Goal: Task Accomplishment & Management: Use online tool/utility

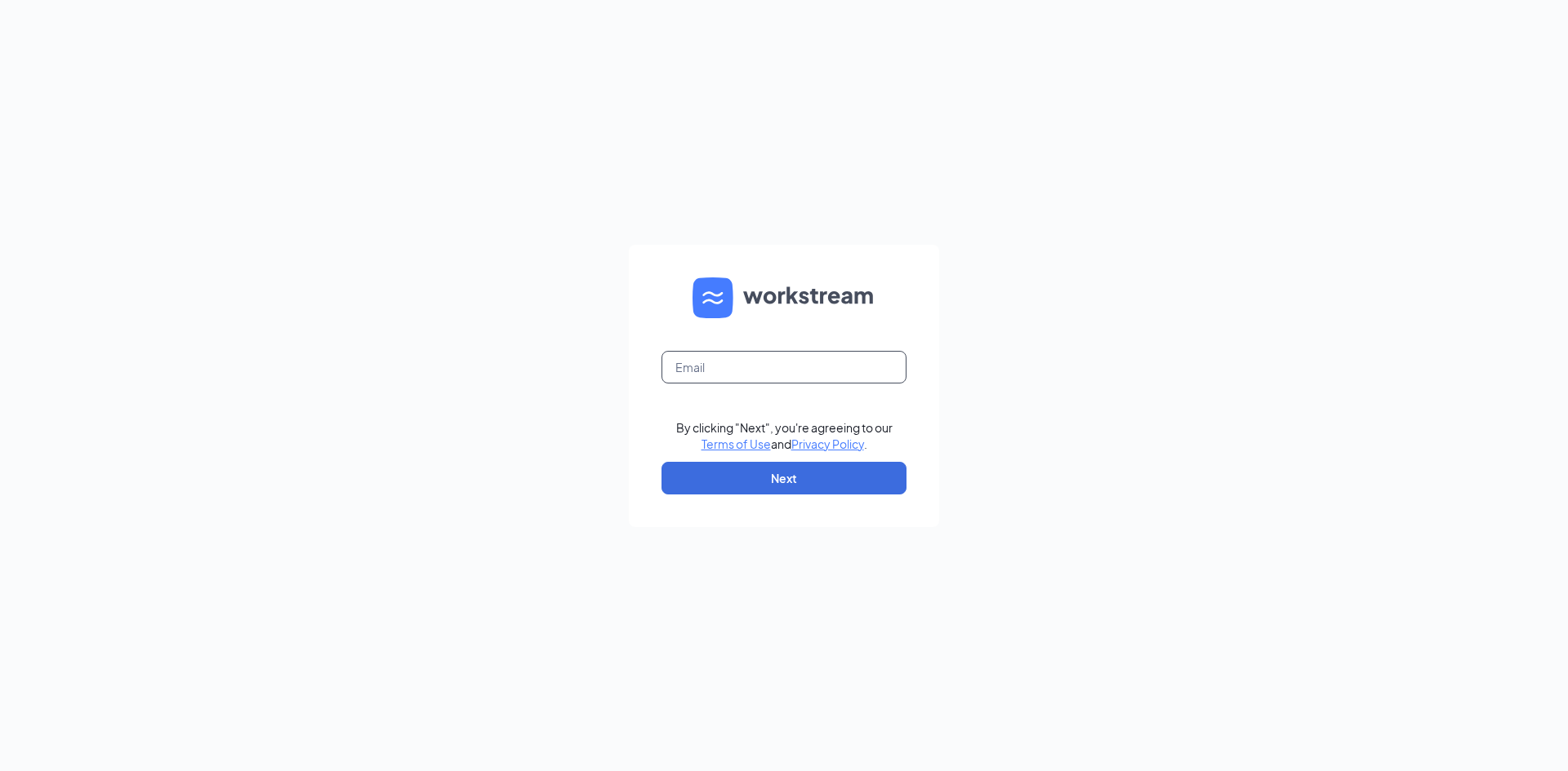
click at [764, 361] on input "text" at bounding box center [784, 368] width 245 height 33
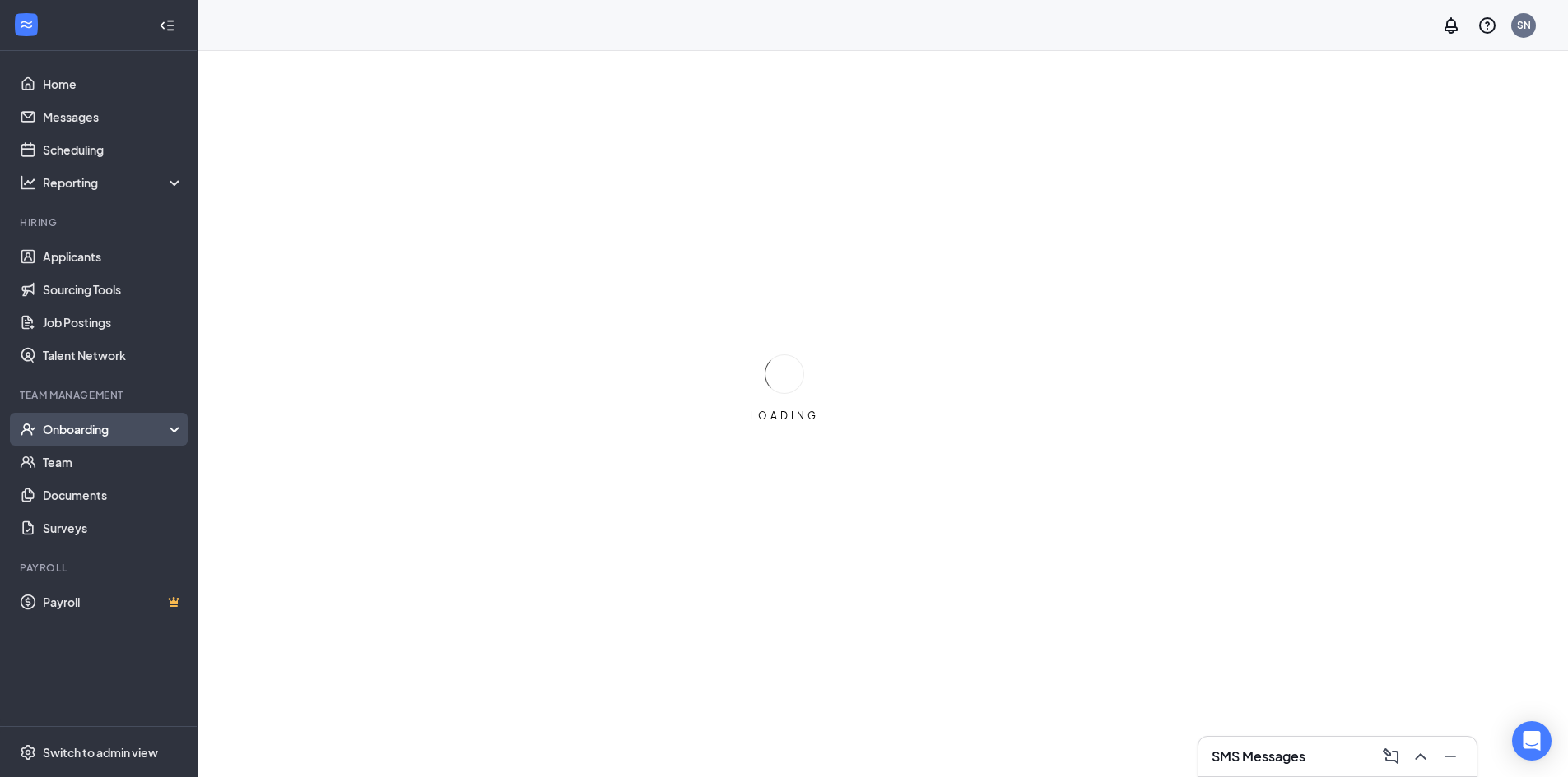
click at [119, 417] on div "Onboarding" at bounding box center [98, 429] width 197 height 33
click at [115, 467] on link "Overview" at bounding box center [113, 463] width 141 height 33
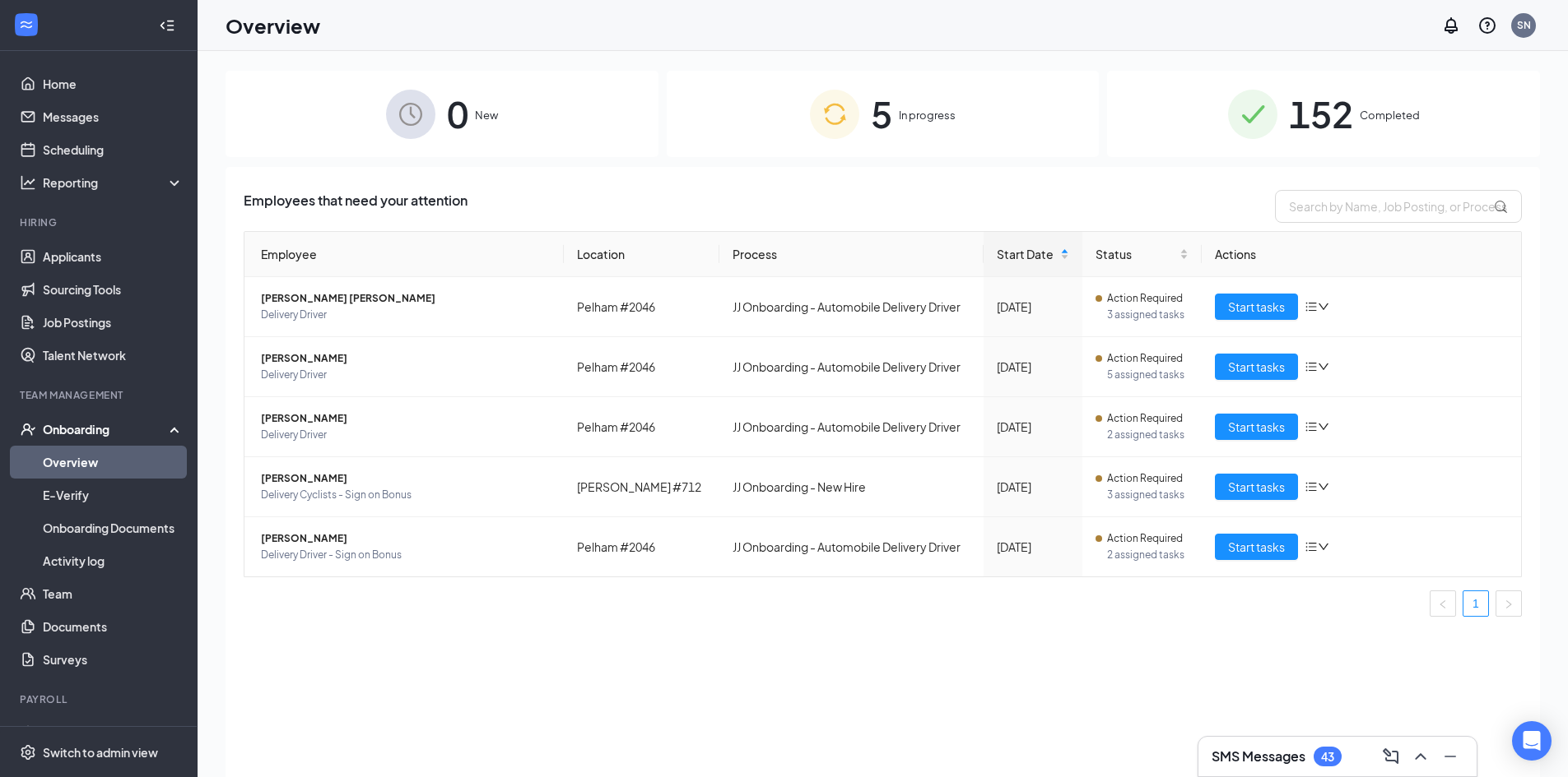
click at [1330, 103] on span "152" at bounding box center [1321, 114] width 64 height 57
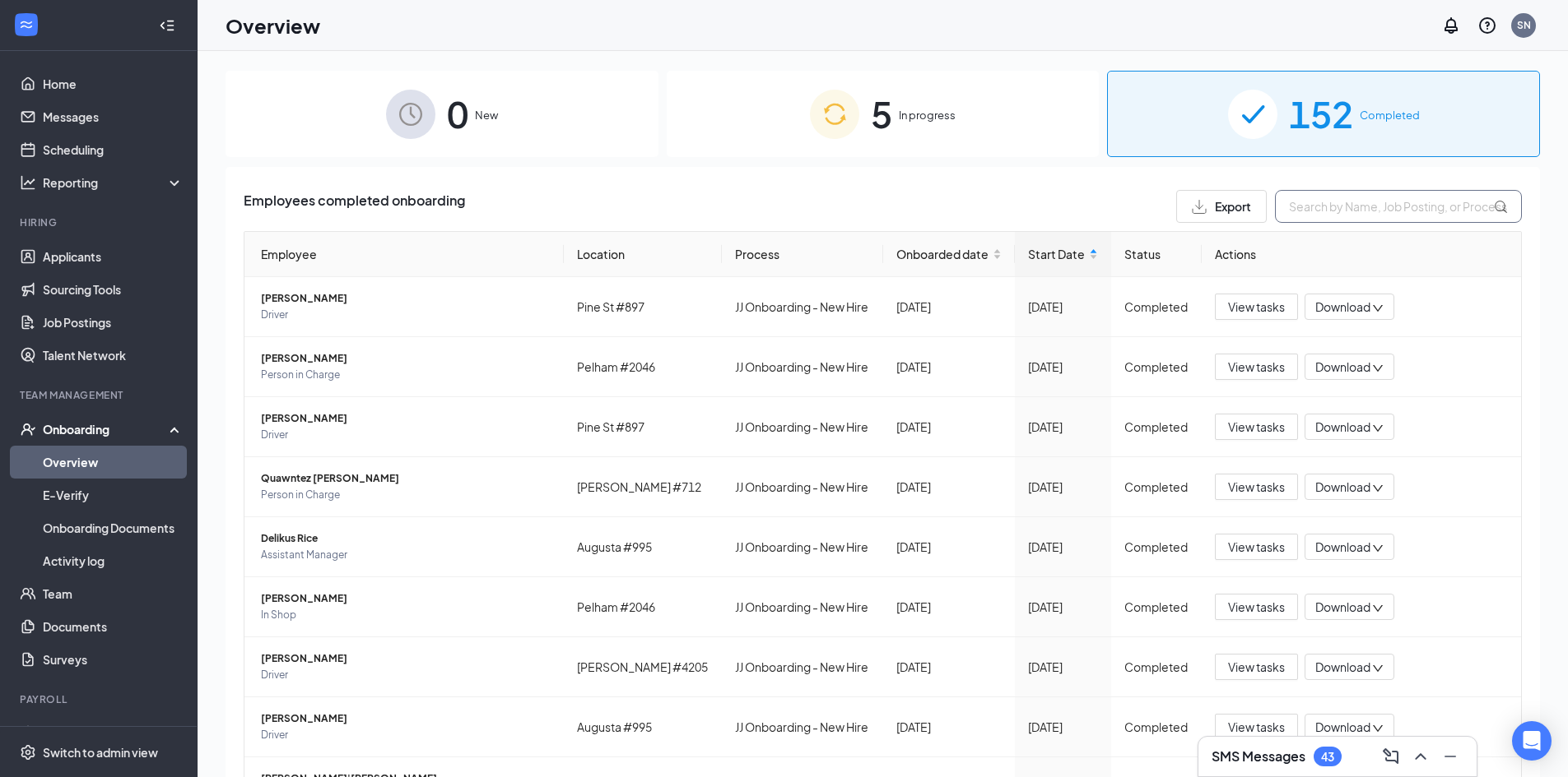
click at [1364, 208] on input "text" at bounding box center [1399, 207] width 247 height 33
type input "[PERSON_NAME]"
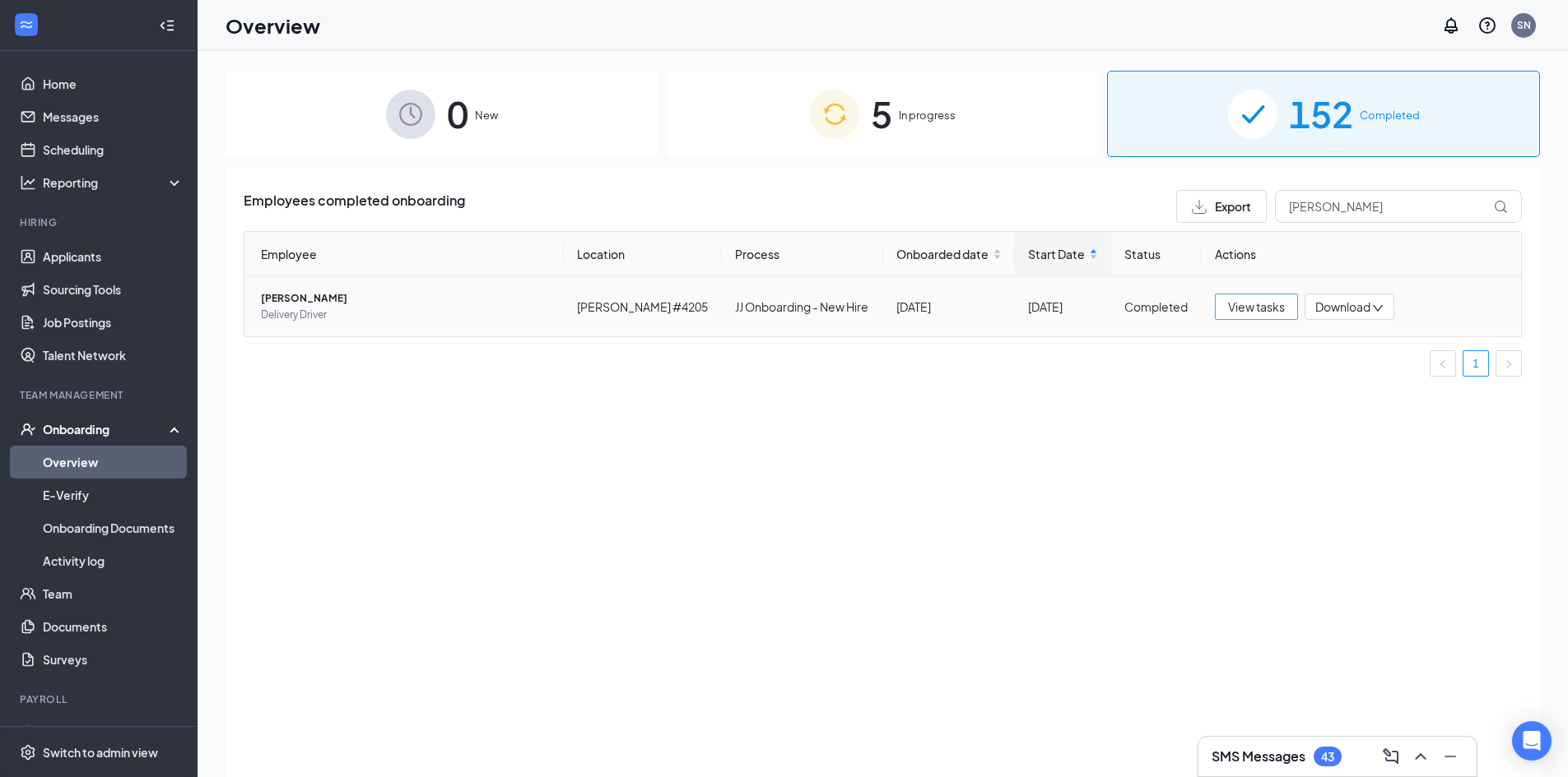
click at [1260, 313] on span "View tasks" at bounding box center [1256, 307] width 57 height 18
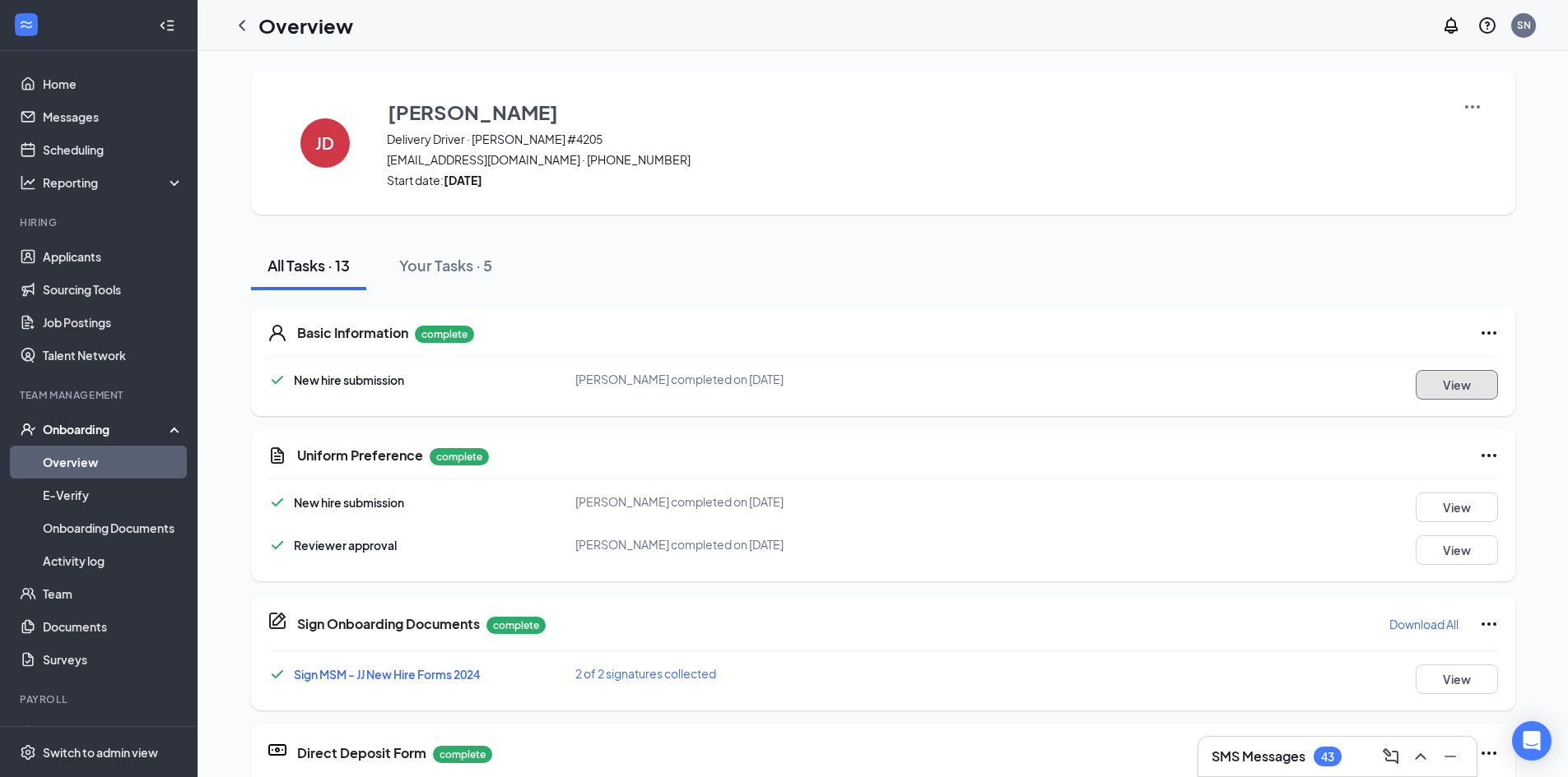
click at [1440, 399] on button "View" at bounding box center [1457, 385] width 82 height 30
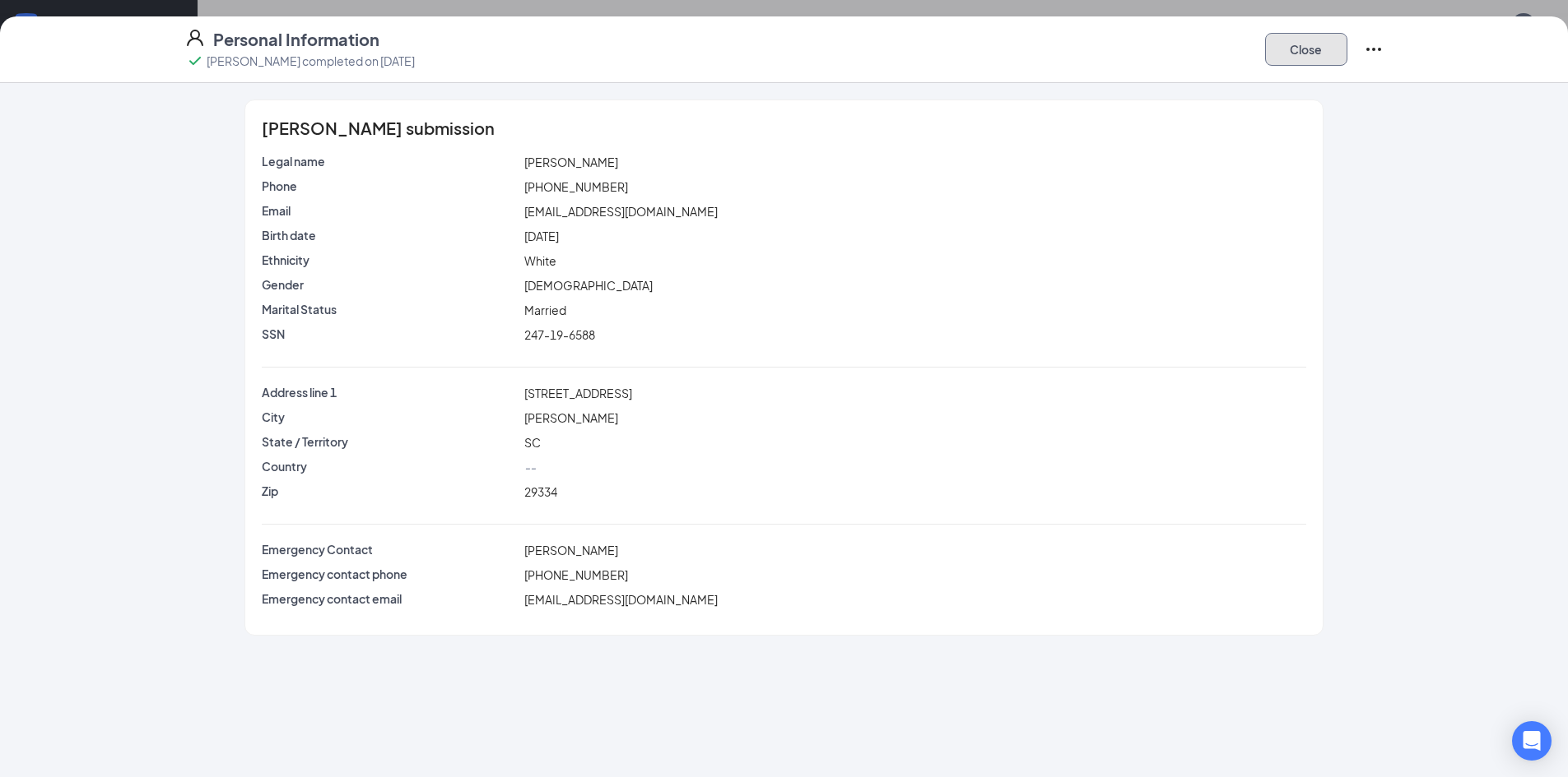
click at [1342, 47] on button "Close" at bounding box center [1306, 50] width 82 height 33
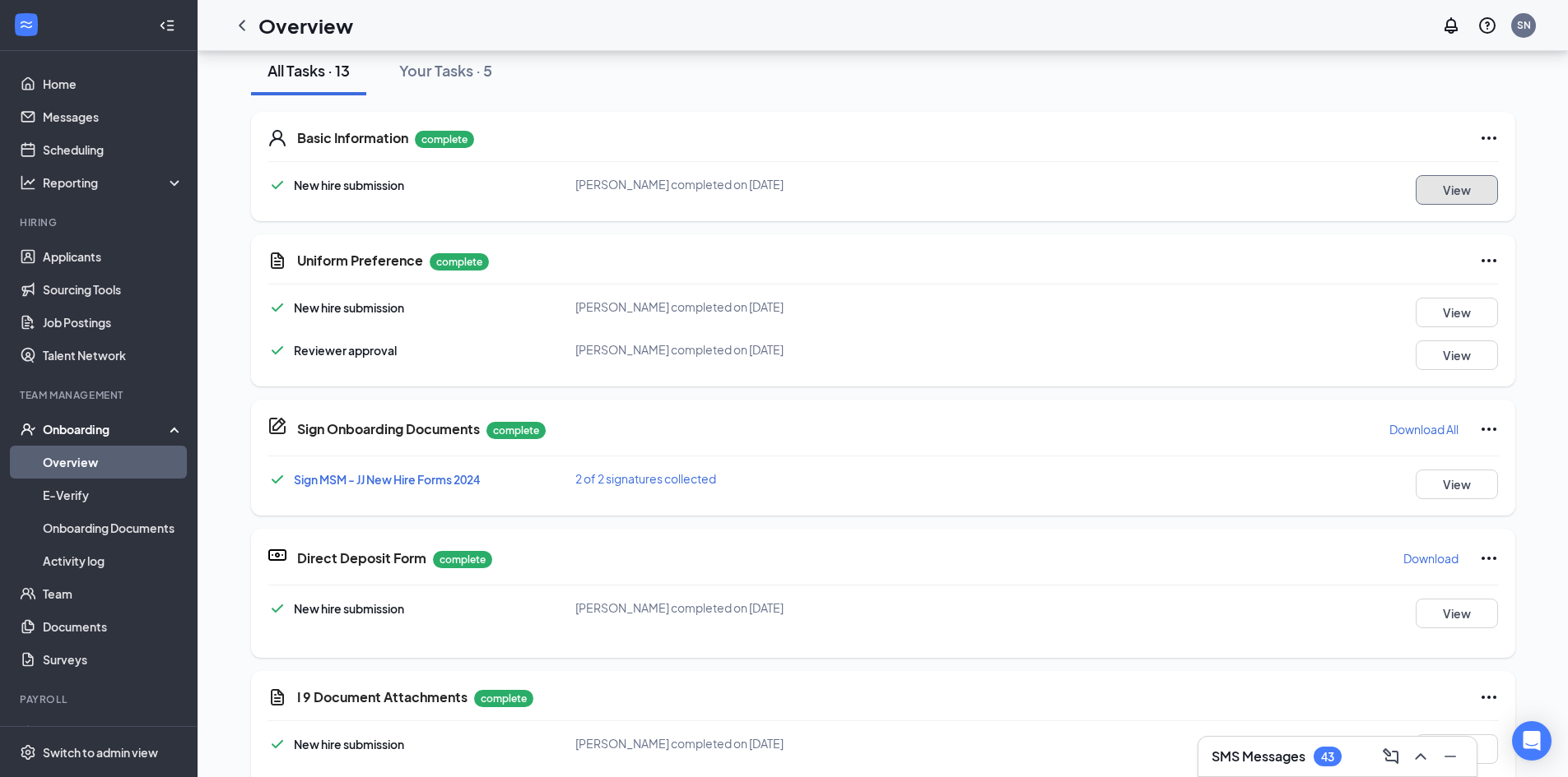
scroll to position [165, 0]
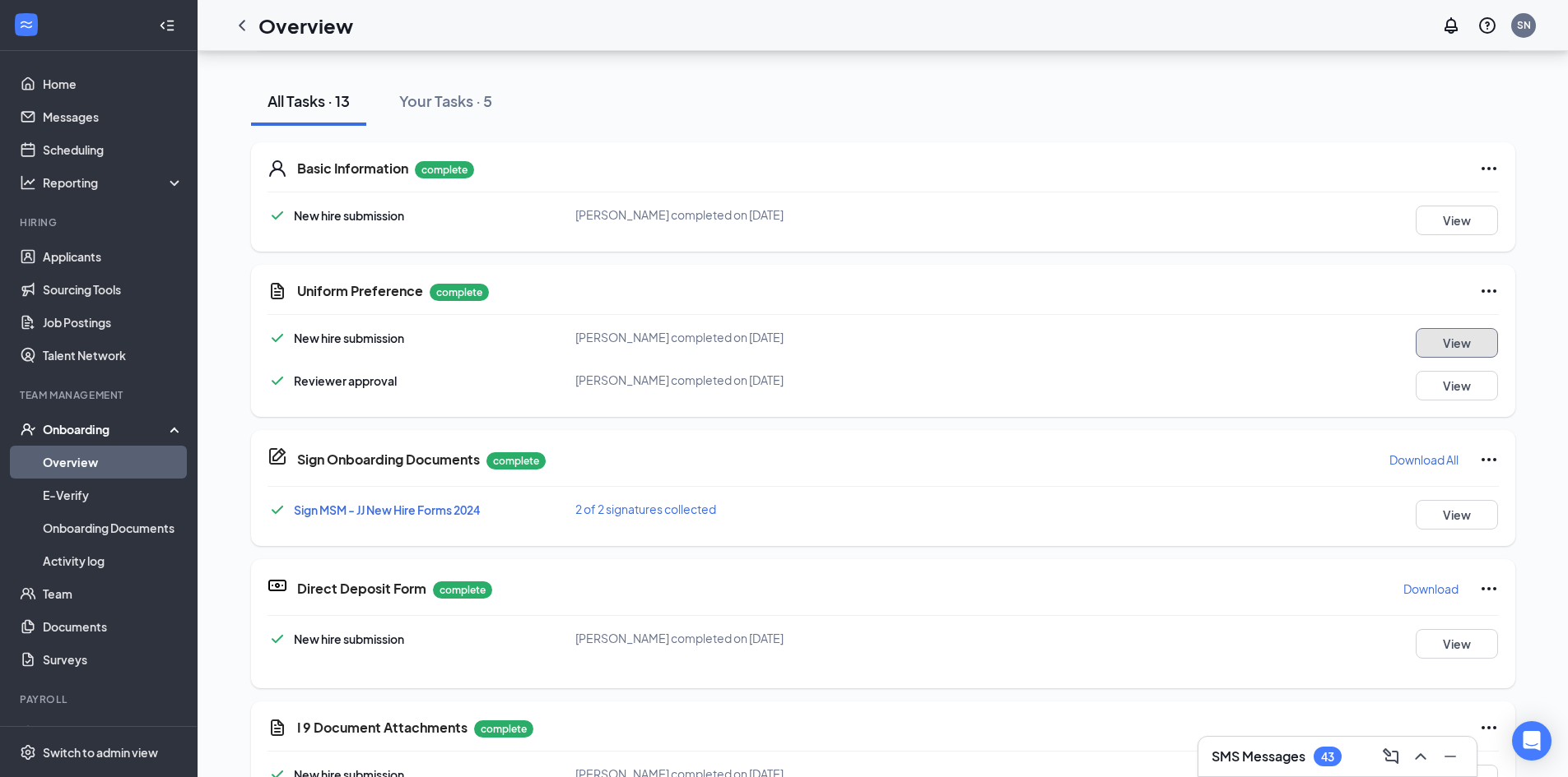
click at [1451, 334] on button "View" at bounding box center [1457, 343] width 82 height 30
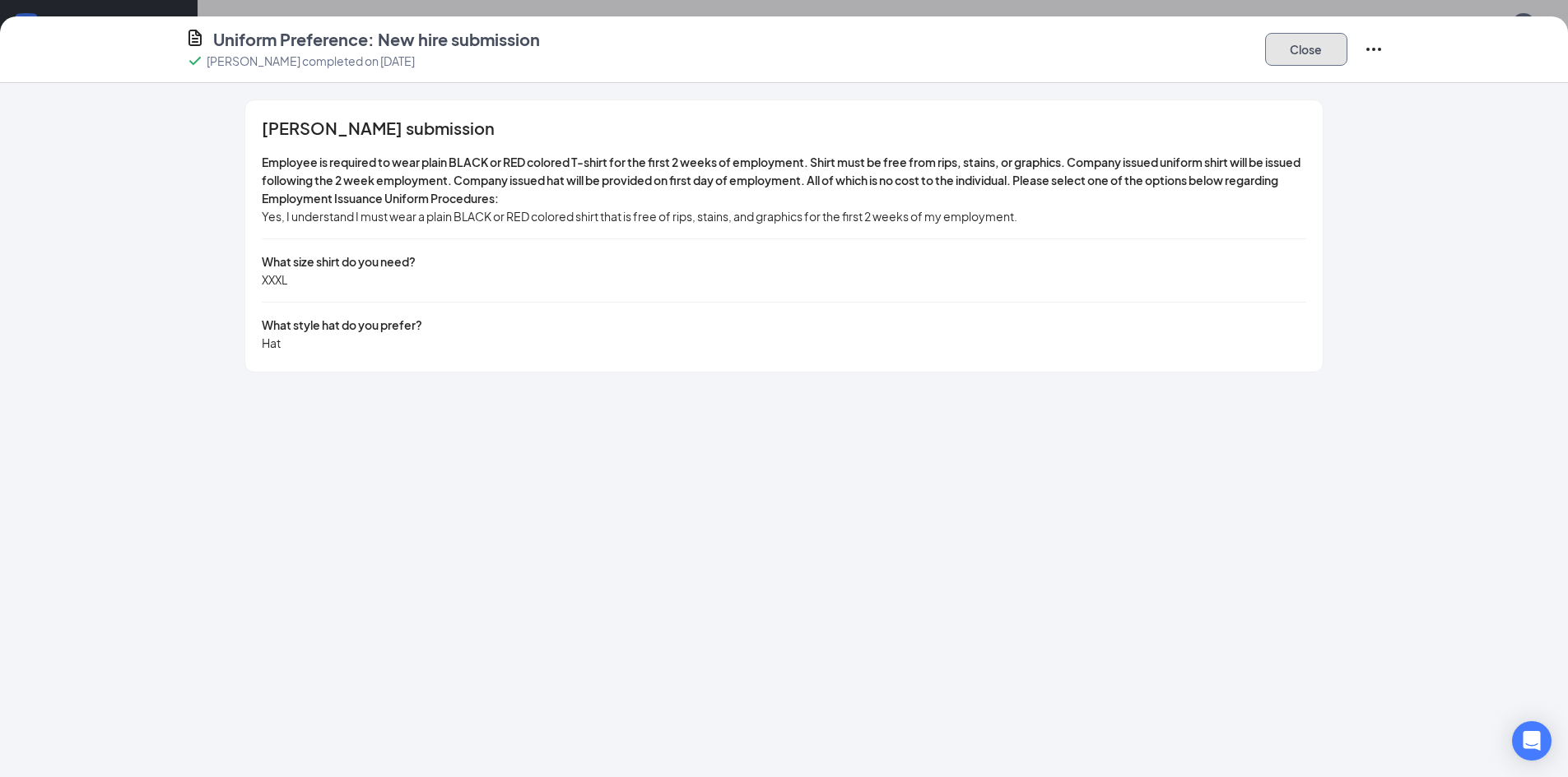
click at [1335, 39] on button "Close" at bounding box center [1306, 50] width 82 height 33
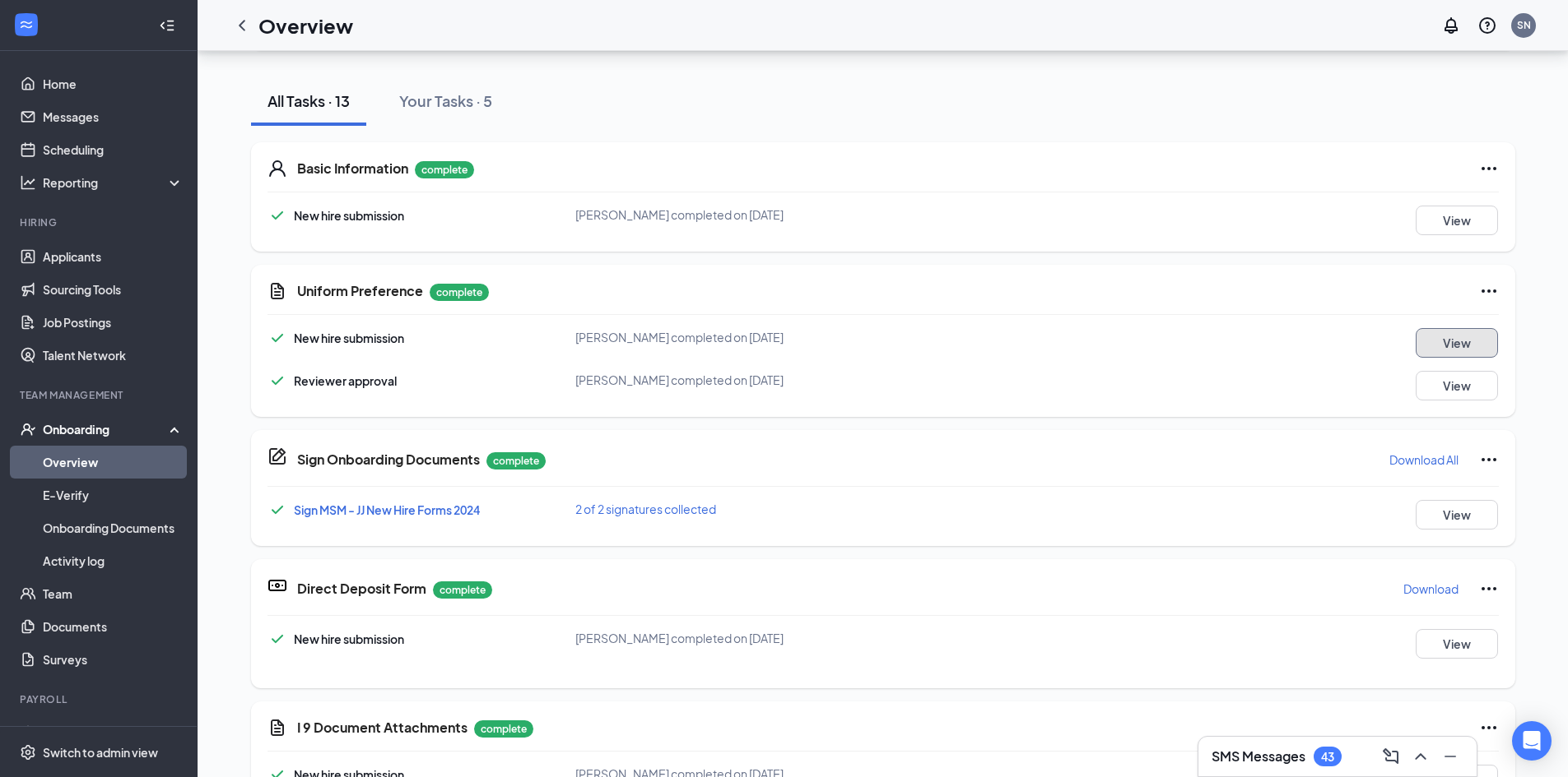
scroll to position [0, 0]
